Goal: Navigation & Orientation: Find specific page/section

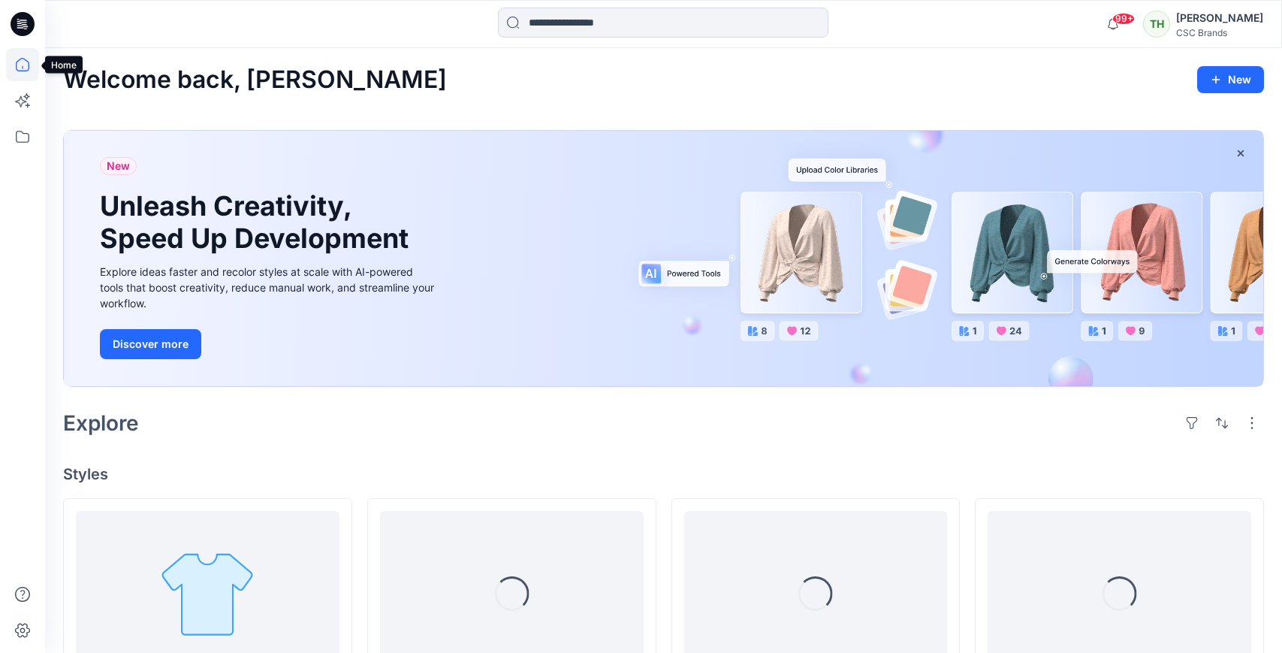
click at [25, 67] on icon at bounding box center [22, 64] width 33 height 33
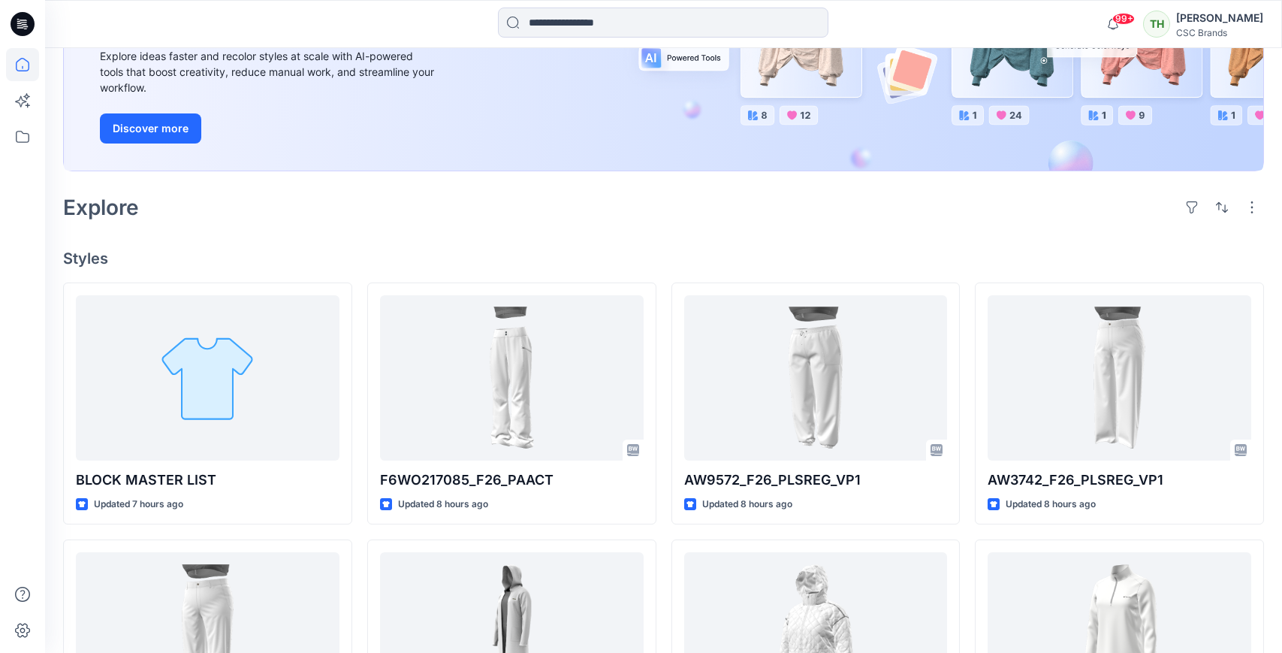
scroll to position [216, 0]
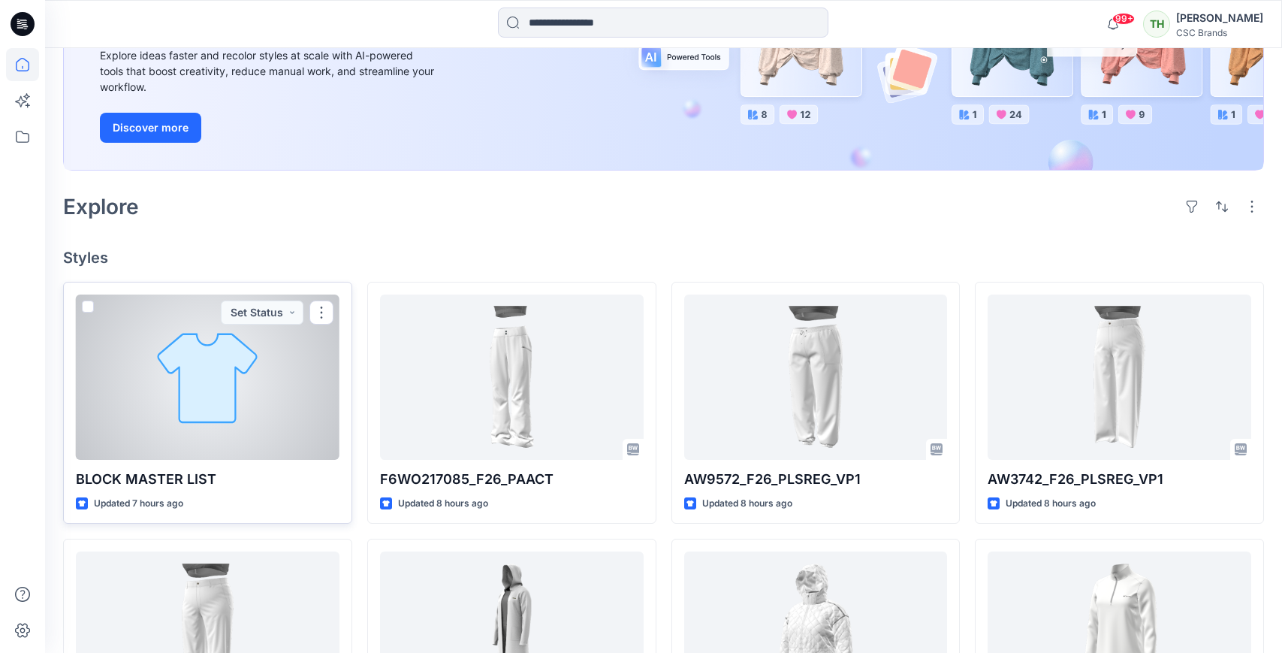
click at [210, 394] on div at bounding box center [208, 377] width 264 height 165
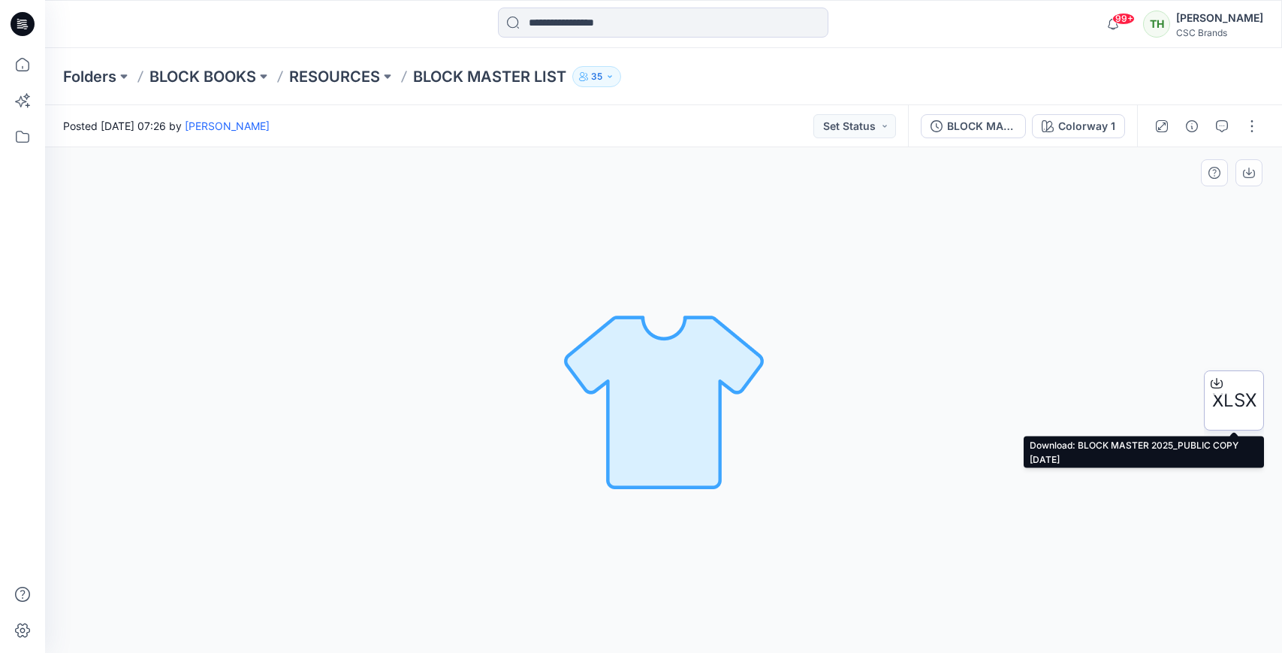
click at [1226, 396] on span "XLSX" at bounding box center [1235, 400] width 44 height 27
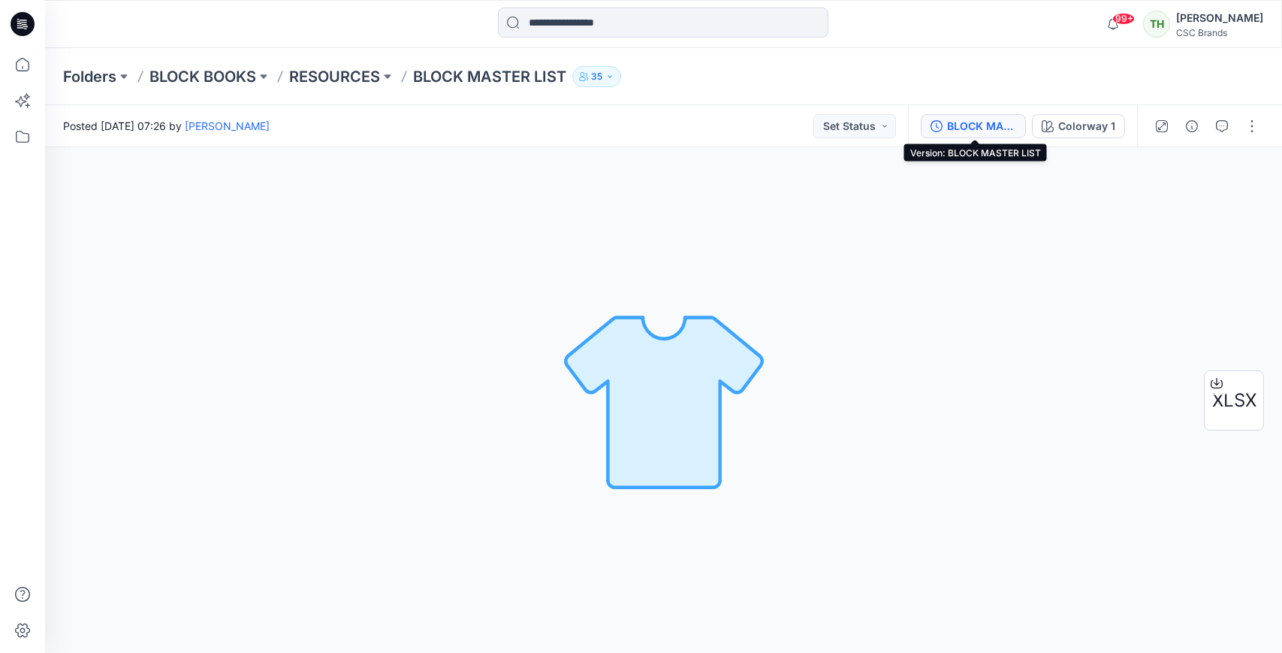
click at [981, 128] on div "BLOCK MASTER LIST" at bounding box center [981, 126] width 69 height 17
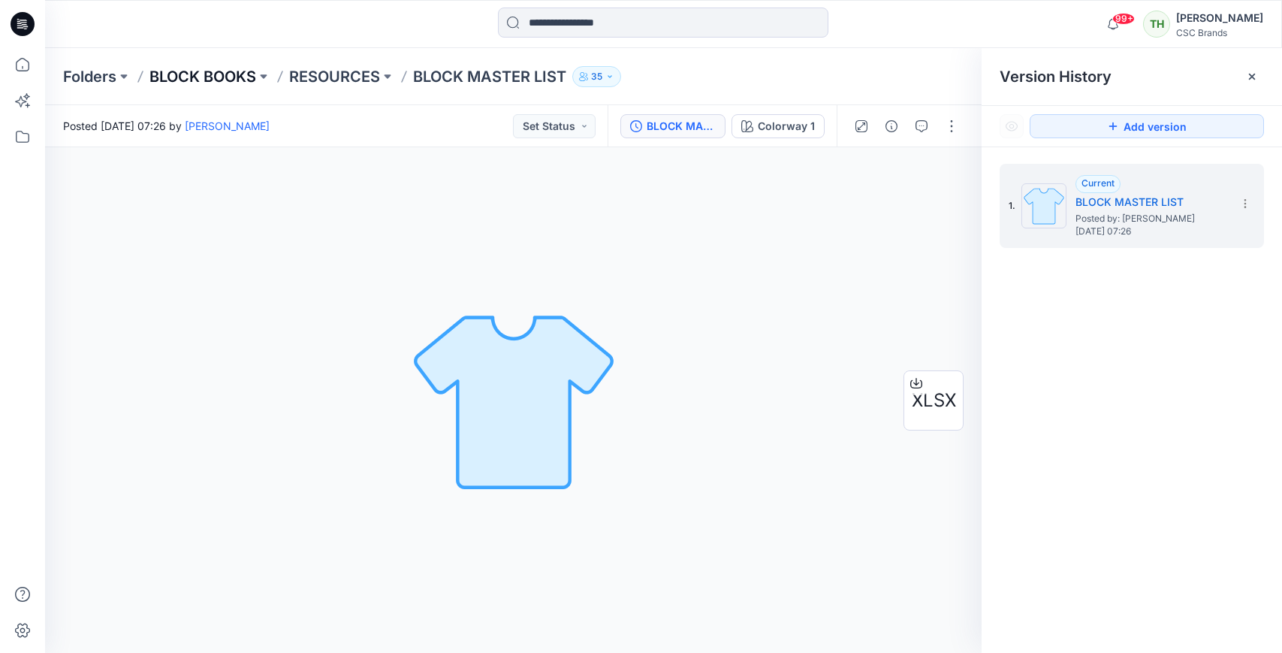
click at [216, 80] on p "BLOCK BOOKS" at bounding box center [203, 76] width 107 height 21
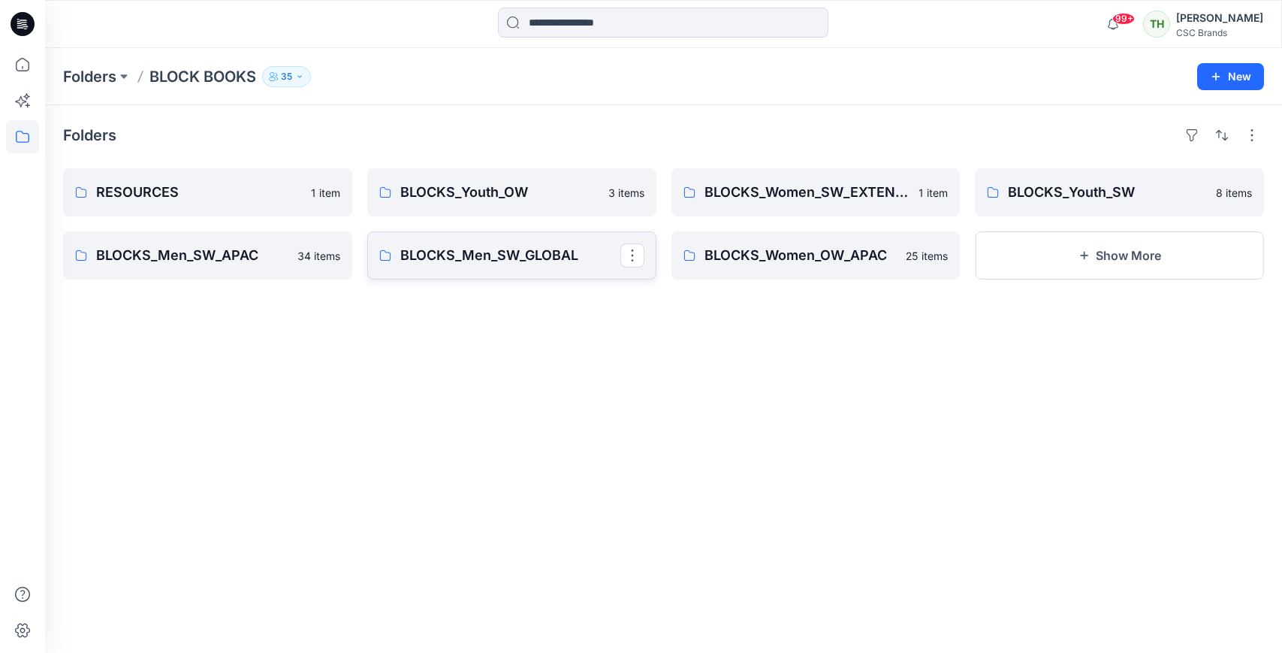
click at [428, 253] on p "BLOCKS_Men_SW_GLOBAL" at bounding box center [510, 255] width 220 height 21
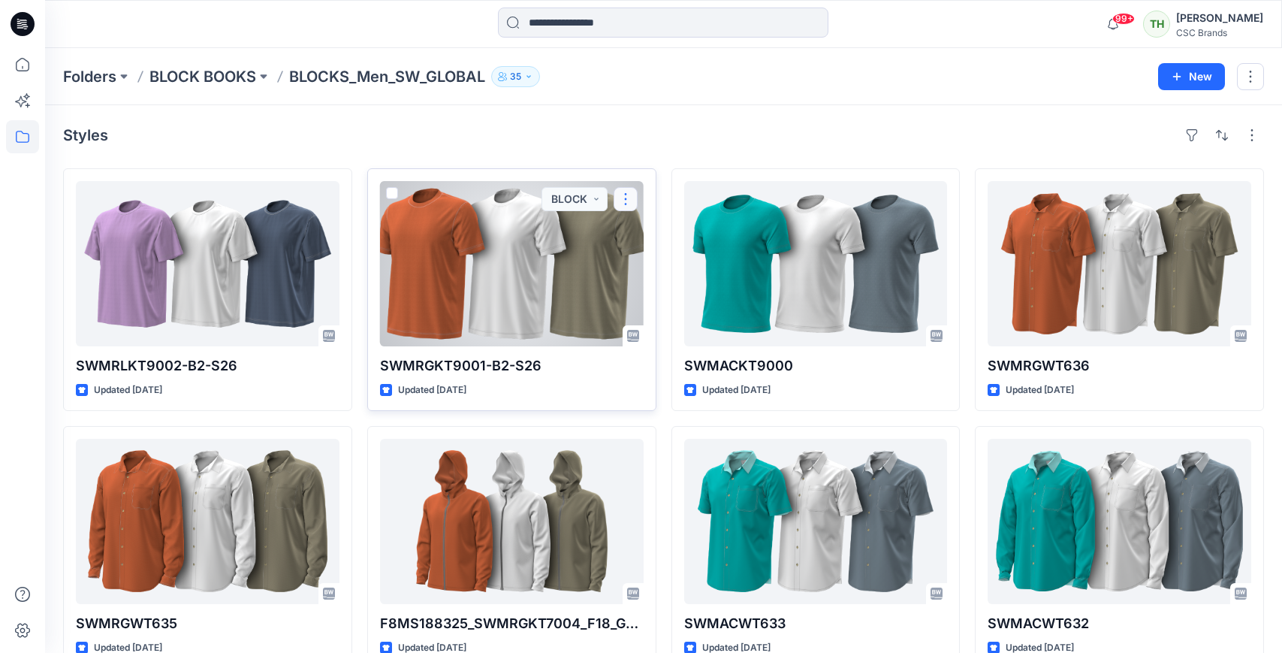
click at [629, 201] on button "button" at bounding box center [626, 199] width 24 height 24
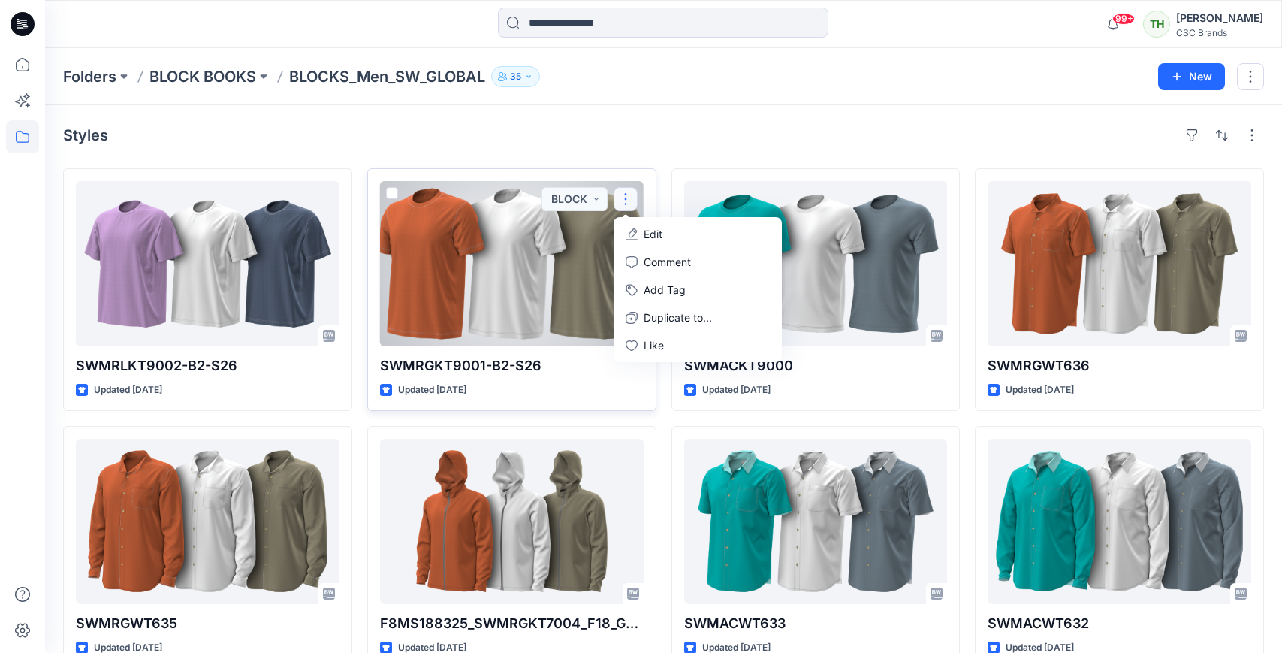
click at [503, 289] on div at bounding box center [512, 263] width 264 height 165
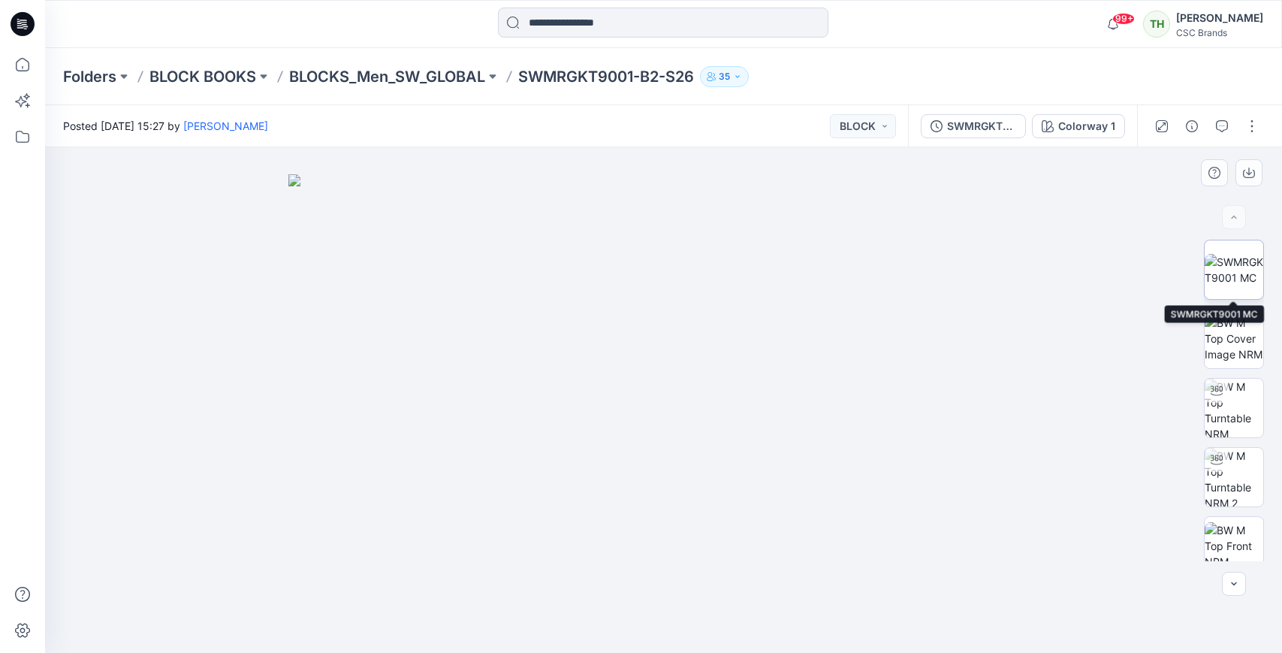
click at [1231, 258] on img at bounding box center [1234, 270] width 59 height 32
drag, startPoint x: 911, startPoint y: 228, endPoint x: 890, endPoint y: 396, distance: 169.5
click at [890, 396] on img at bounding box center [664, 349] width 1026 height 607
click at [398, 79] on p "BLOCKS_Men_SW_GLOBAL" at bounding box center [387, 76] width 196 height 21
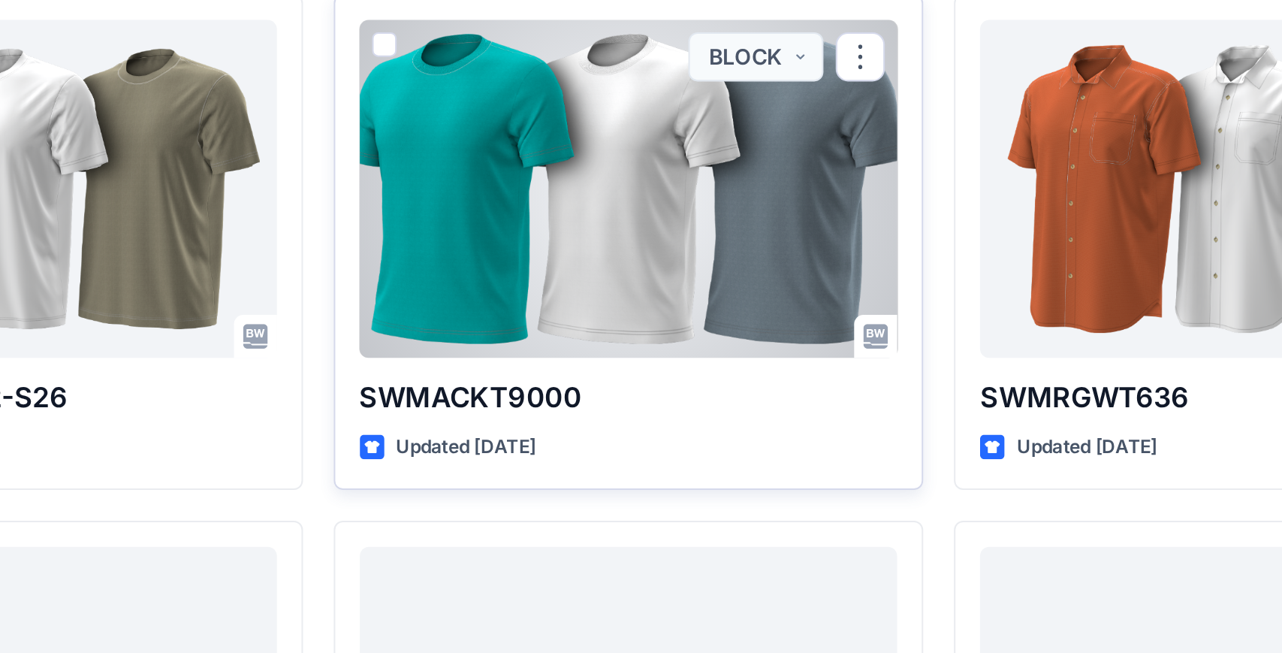
scroll to position [19, 0]
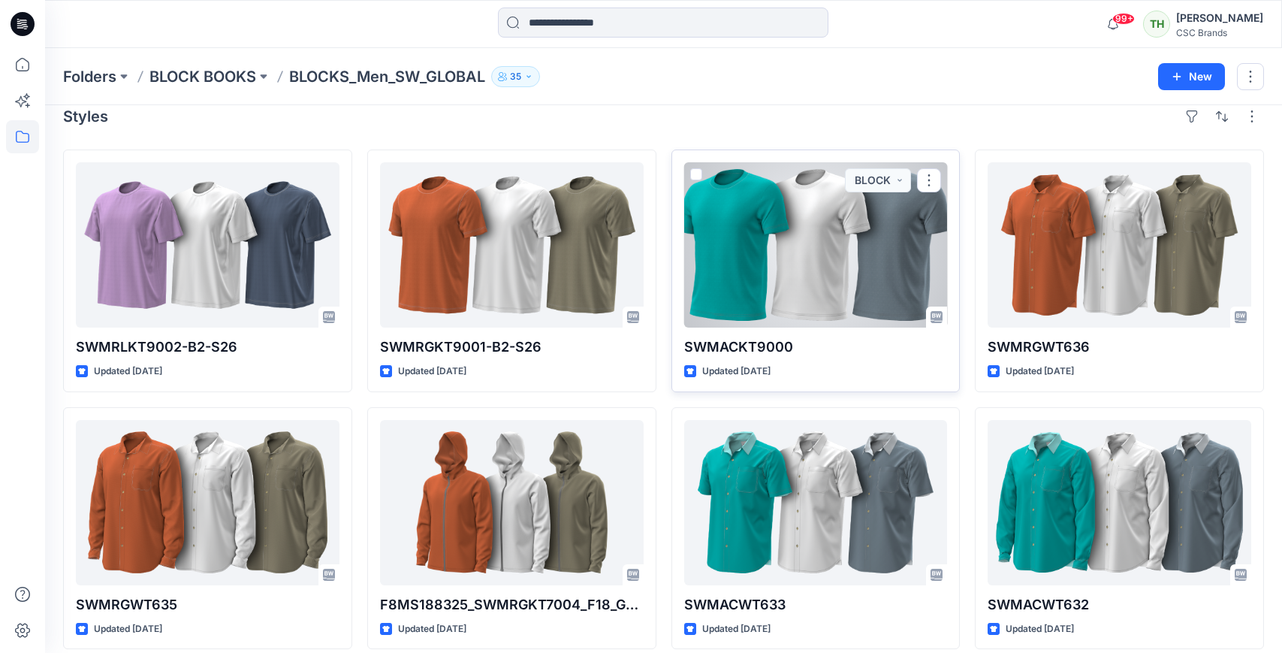
click at [799, 311] on div at bounding box center [816, 244] width 264 height 165
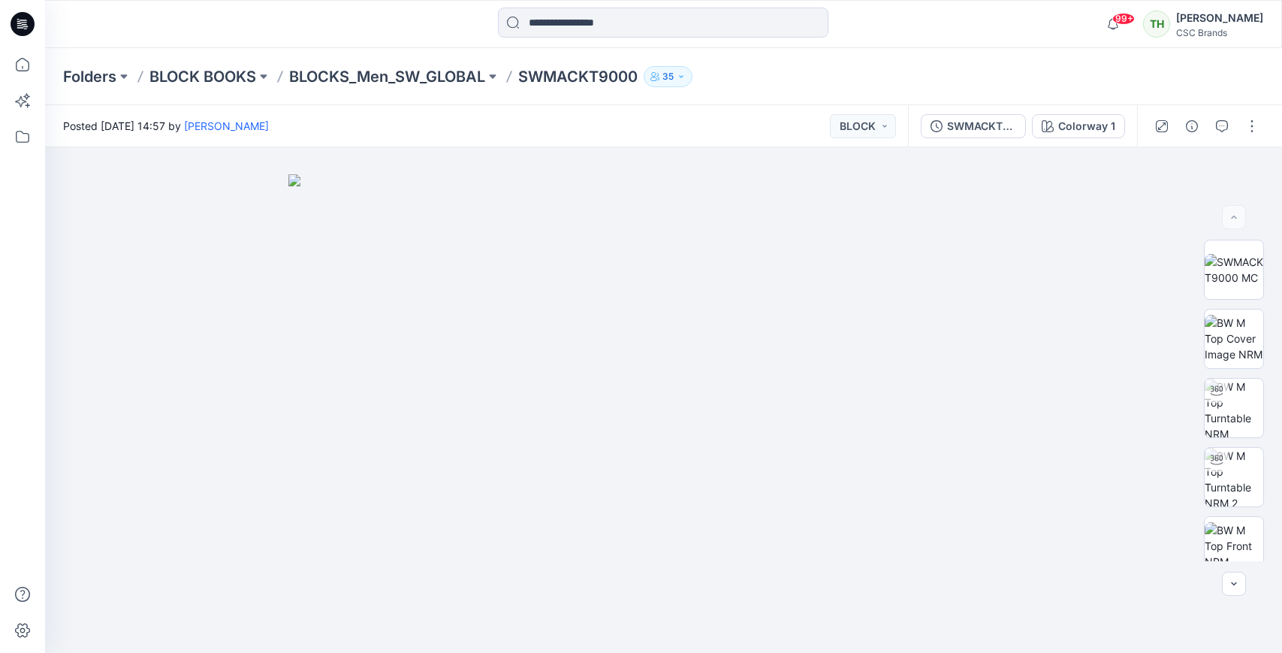
scroll to position [19, 0]
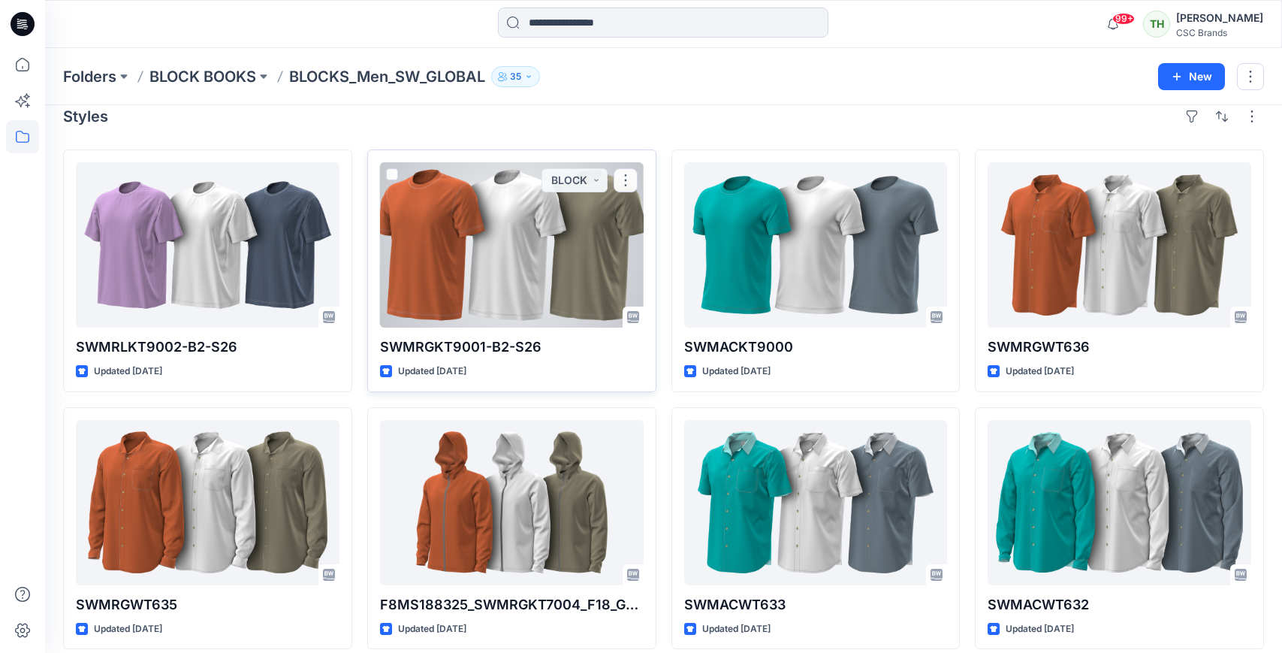
click at [427, 225] on div at bounding box center [512, 244] width 264 height 165
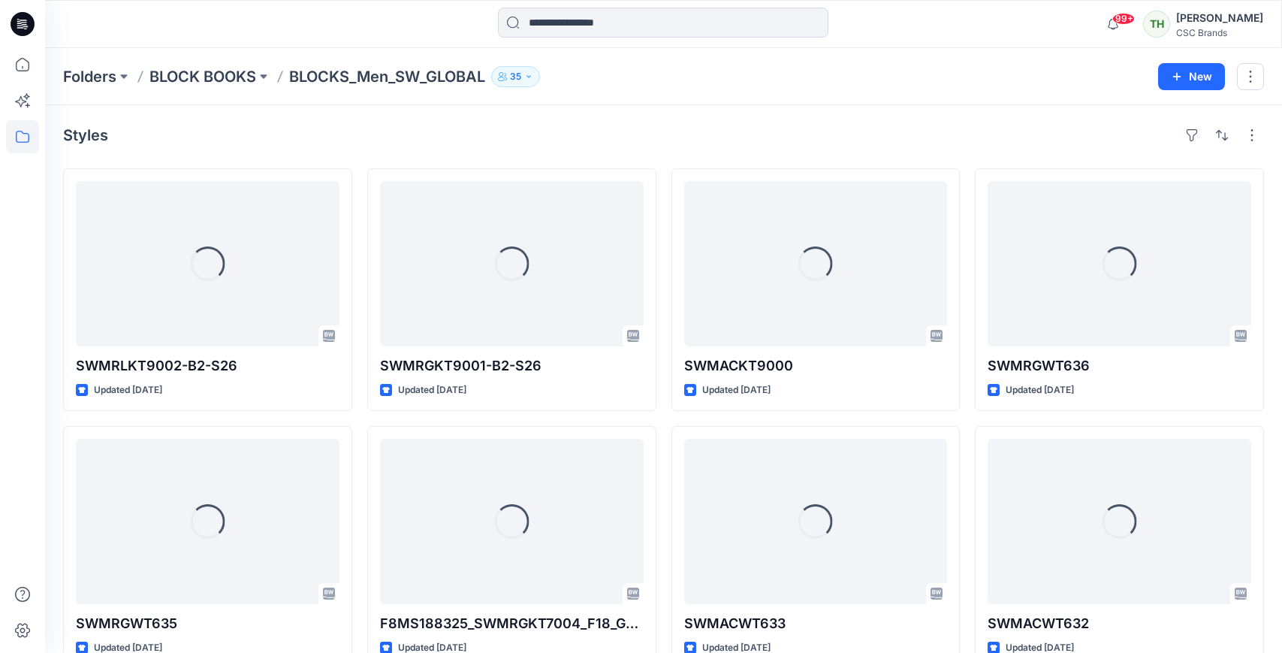
scroll to position [19, 0]
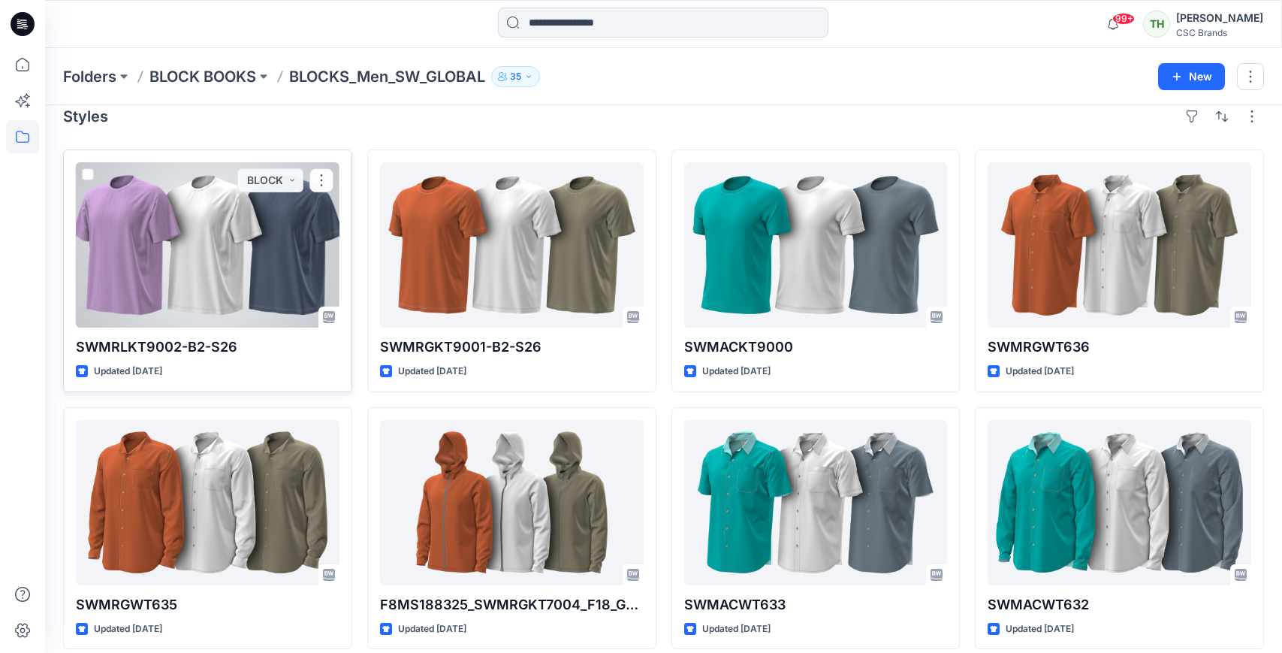
click at [138, 228] on div at bounding box center [208, 244] width 264 height 165
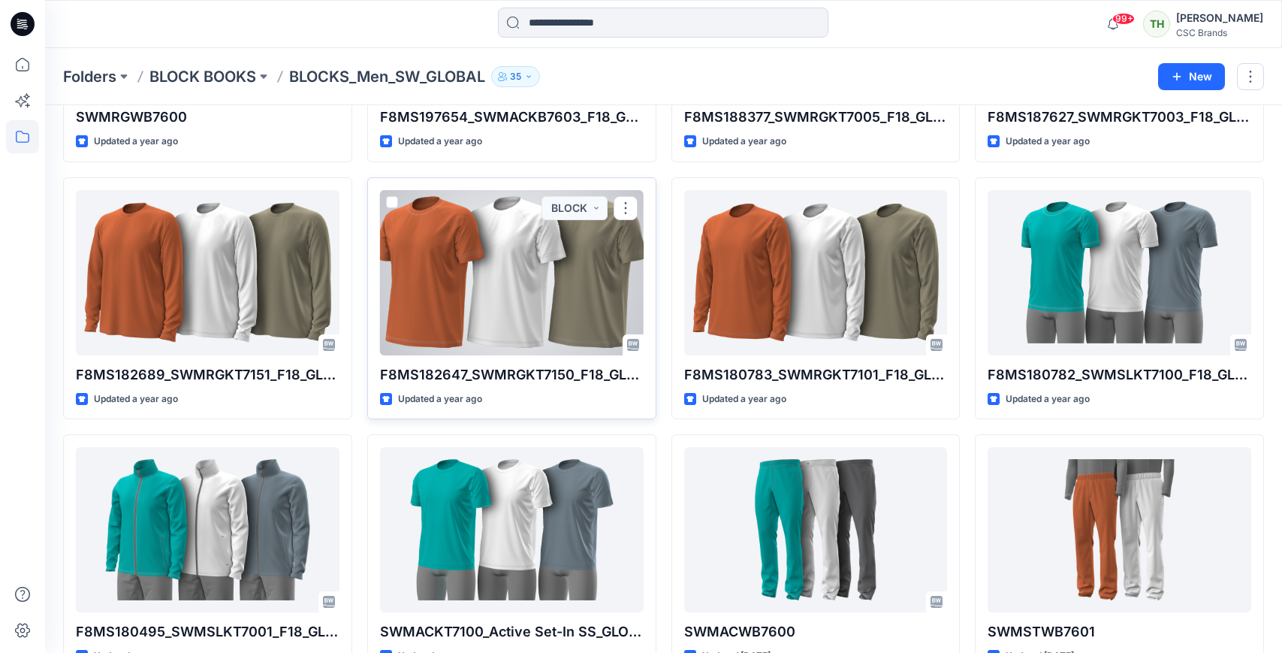
scroll to position [765, 0]
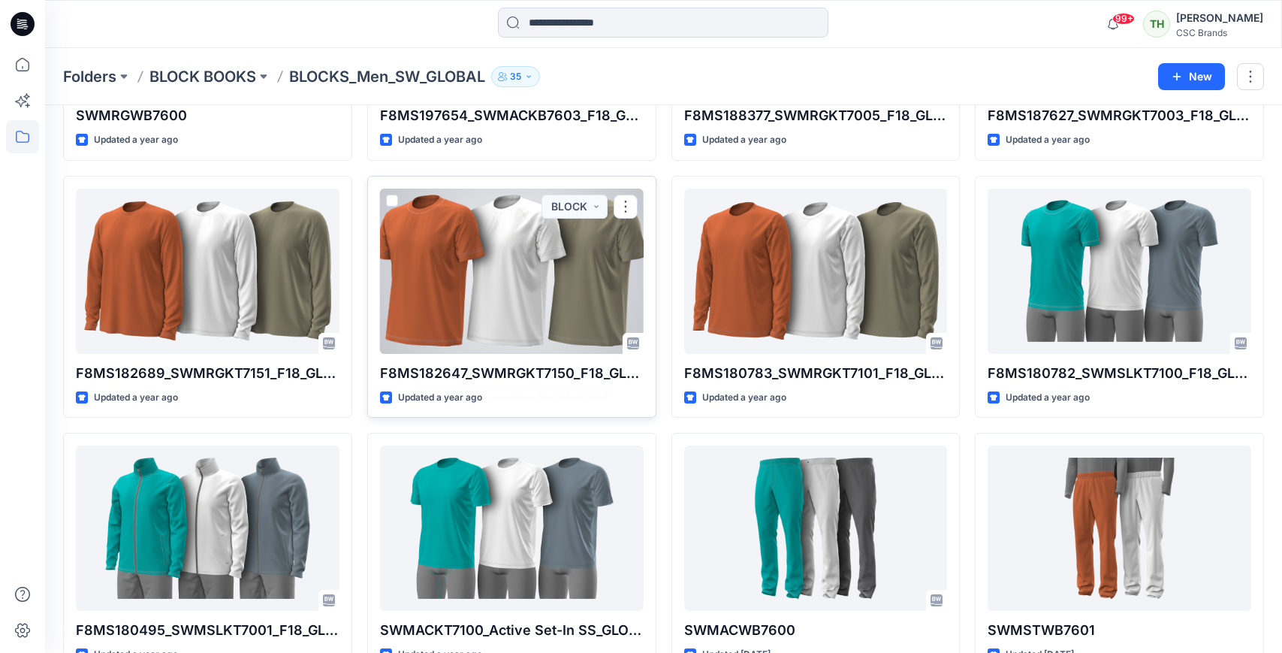
click at [497, 291] on div at bounding box center [512, 271] width 264 height 165
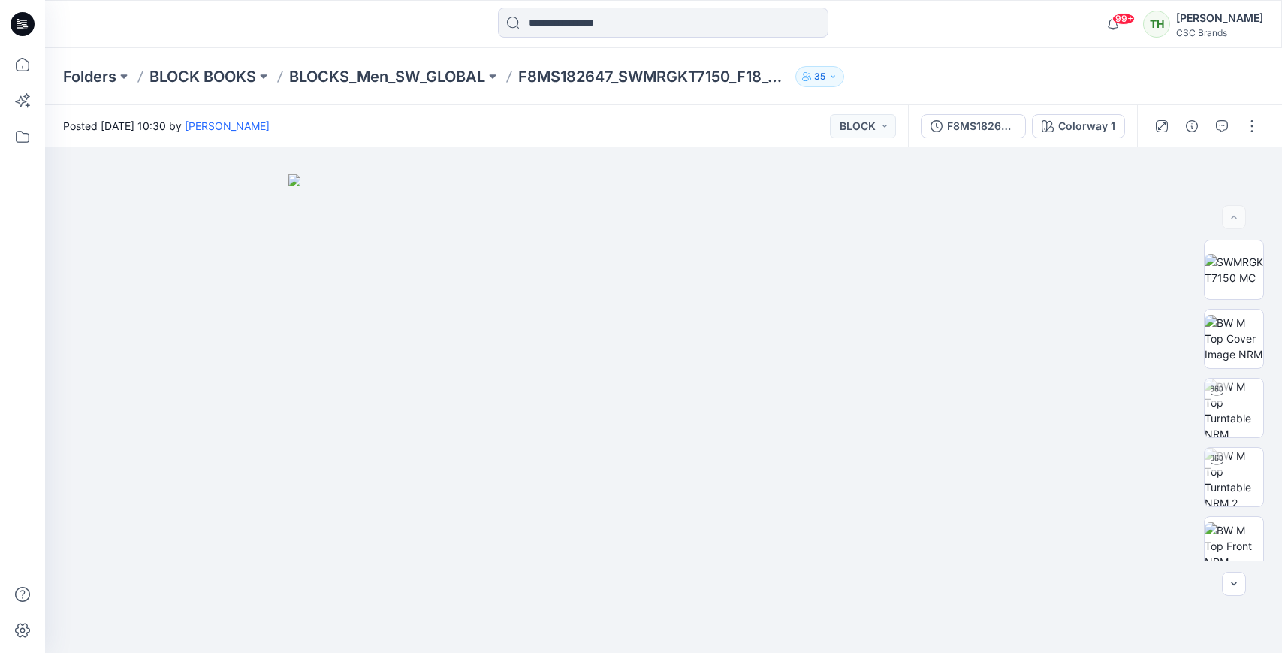
scroll to position [765, 0]
